Goal: Task Accomplishment & Management: Use online tool/utility

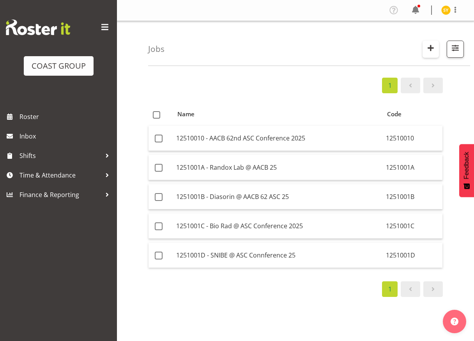
click at [424, 48] on button "button" at bounding box center [431, 49] width 16 height 17
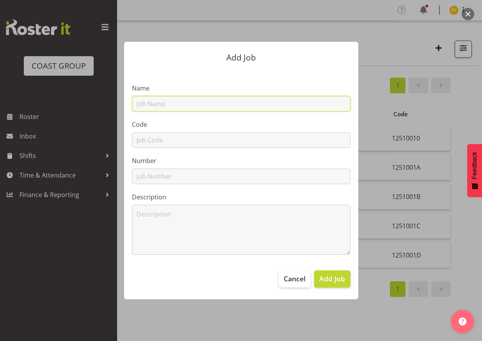
drag, startPoint x: 193, startPoint y: 100, endPoint x: 181, endPoint y: 106, distance: 13.8
click at [193, 100] on input "text" at bounding box center [241, 104] width 218 height 16
paste input "1251001E"
type input "1251001E"
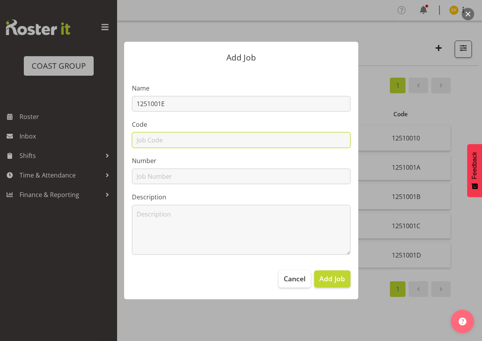
click at [158, 142] on input "text" at bounding box center [241, 140] width 218 height 16
paste input "1251001E"
type input "1251001E"
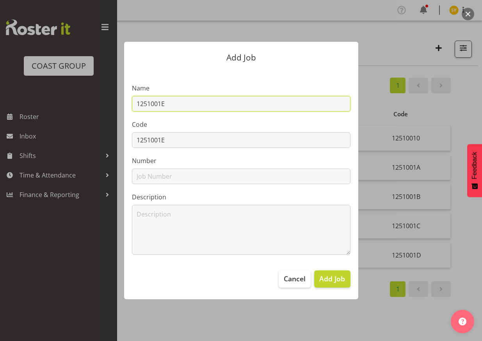
click at [206, 103] on input "1251001E" at bounding box center [241, 104] width 218 height 16
paste input "Abacus @ ASC Conference 25"
drag, startPoint x: 285, startPoint y: 106, endPoint x: 66, endPoint y: 108, distance: 219.5
click at [66, 108] on div "Add Job Name 1251001E - Abacus @ ASC Conference 25 Code 1251001E Number Descrip…" at bounding box center [241, 170] width 374 height 296
type input "1251001E - Abacus @ ASC Conference 25"
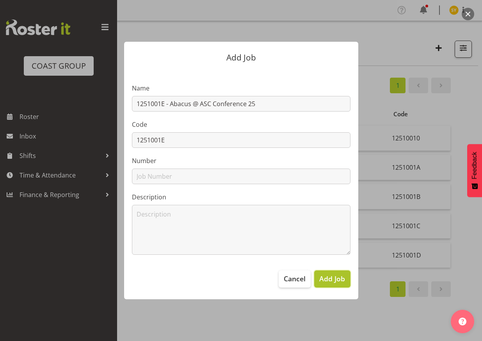
click at [327, 281] on span "Add Job" at bounding box center [332, 278] width 26 height 10
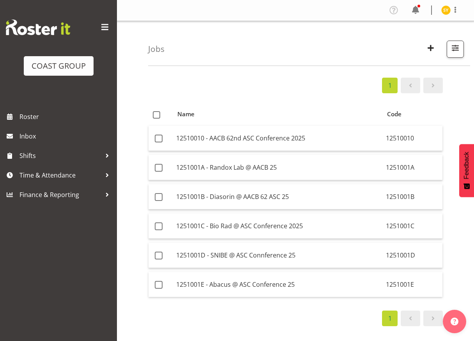
click at [454, 175] on div "1 Name Code 12510010 - AACB 62nd ASC Conference 2025 12510010 1251001A - Randox…" at bounding box center [311, 228] width 326 height 312
